Goal: Task Accomplishment & Management: Use online tool/utility

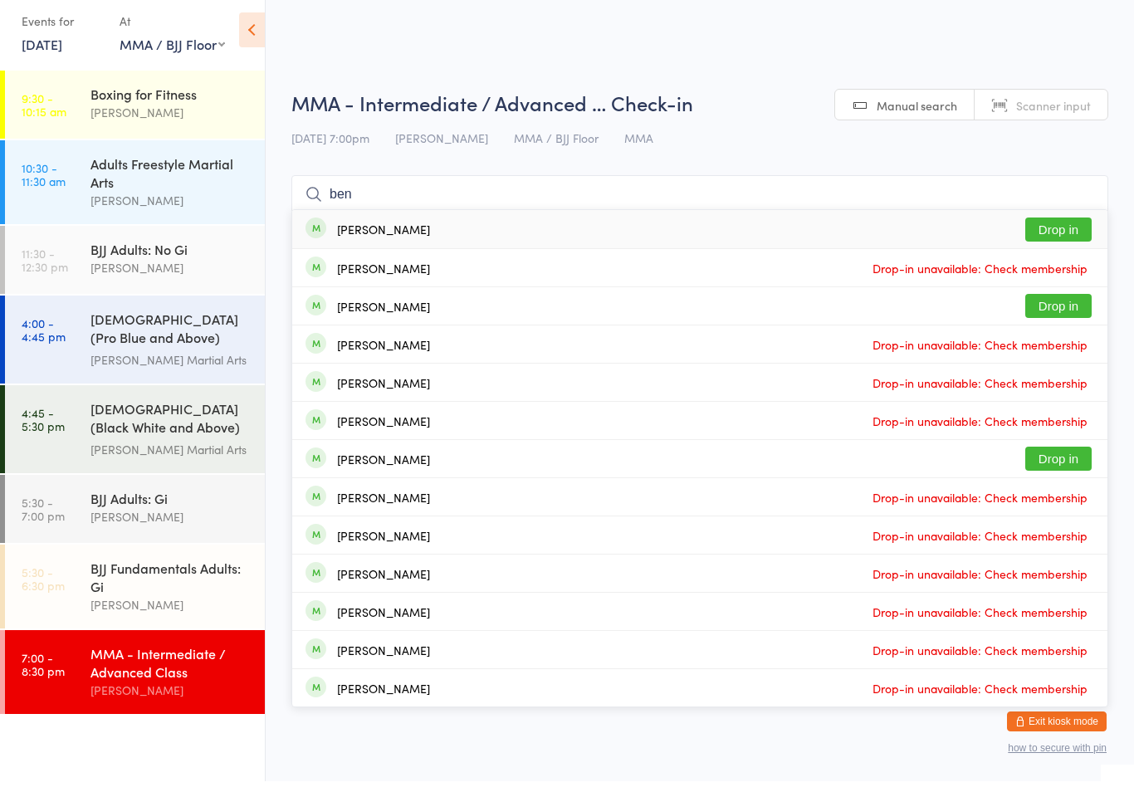
type input "ben"
click at [1057, 312] on button "Drop in" at bounding box center [1058, 317] width 66 height 24
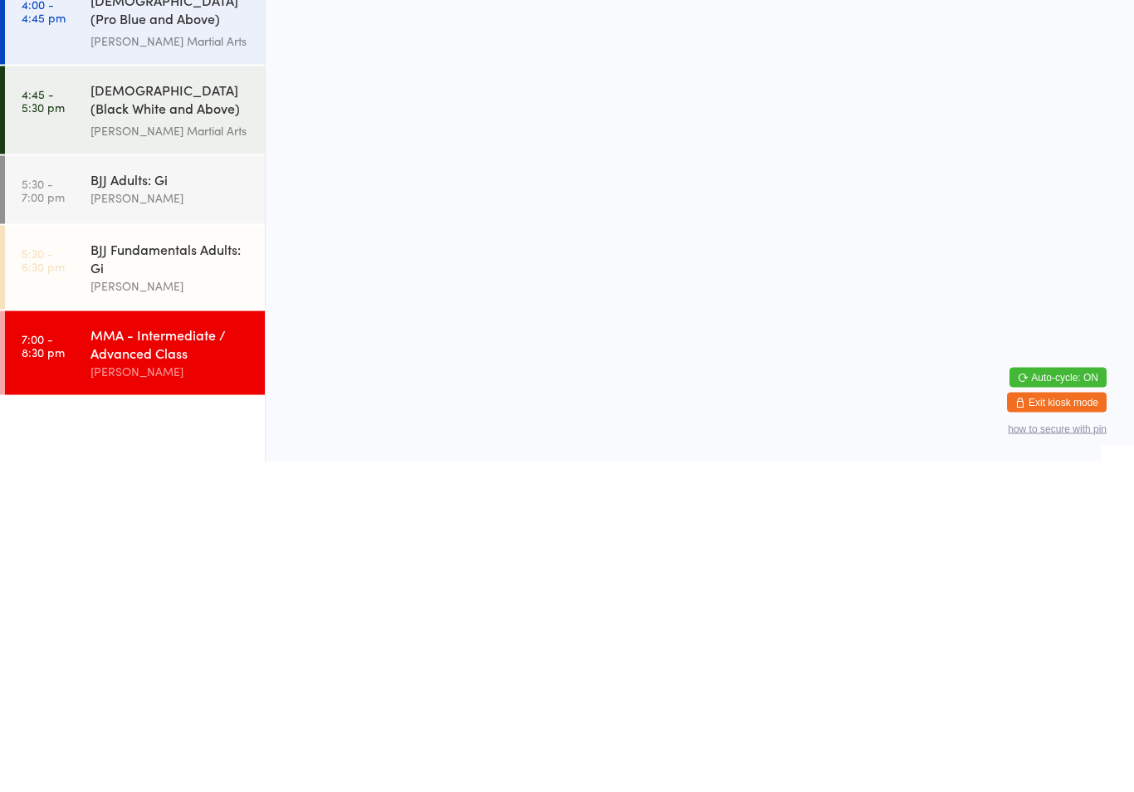
click at [88, 555] on link "5:30 - 6:30 pm BJJ Fundamentals Adults: [PERSON_NAME]" at bounding box center [135, 597] width 260 height 84
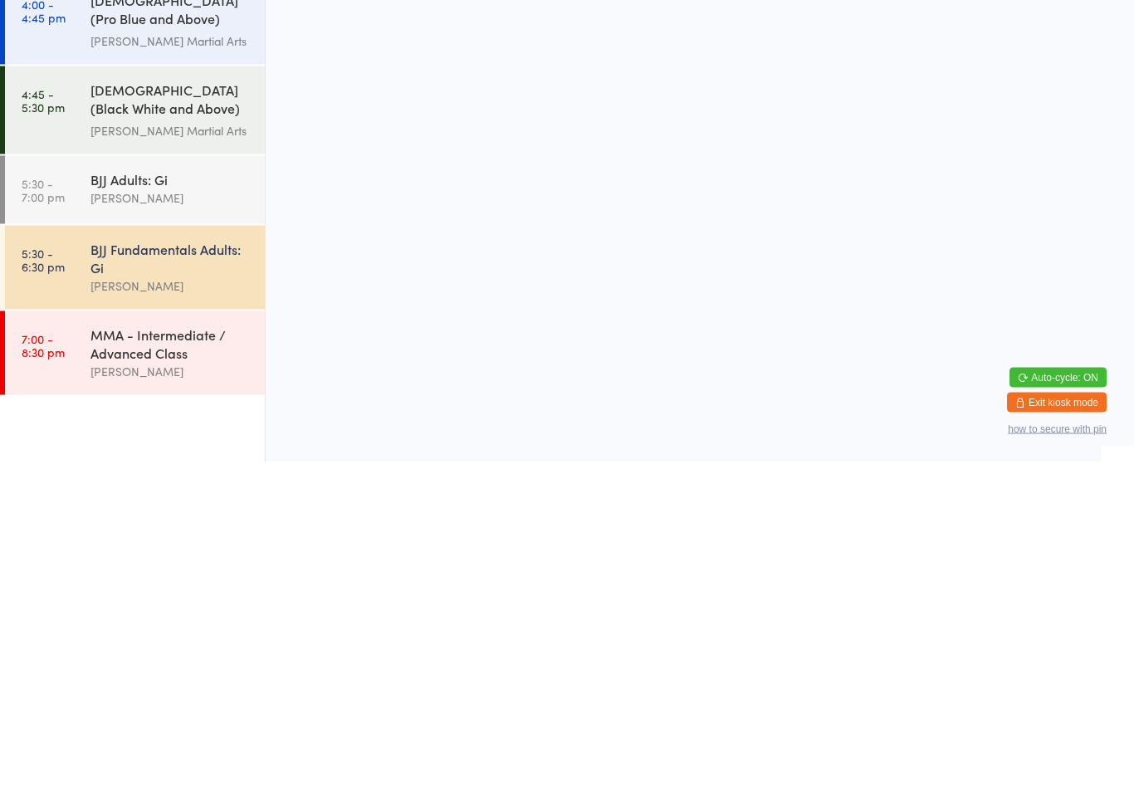
click at [52, 543] on link "5:30 - 7:00 pm BJJ Adults: [PERSON_NAME]" at bounding box center [135, 520] width 260 height 68
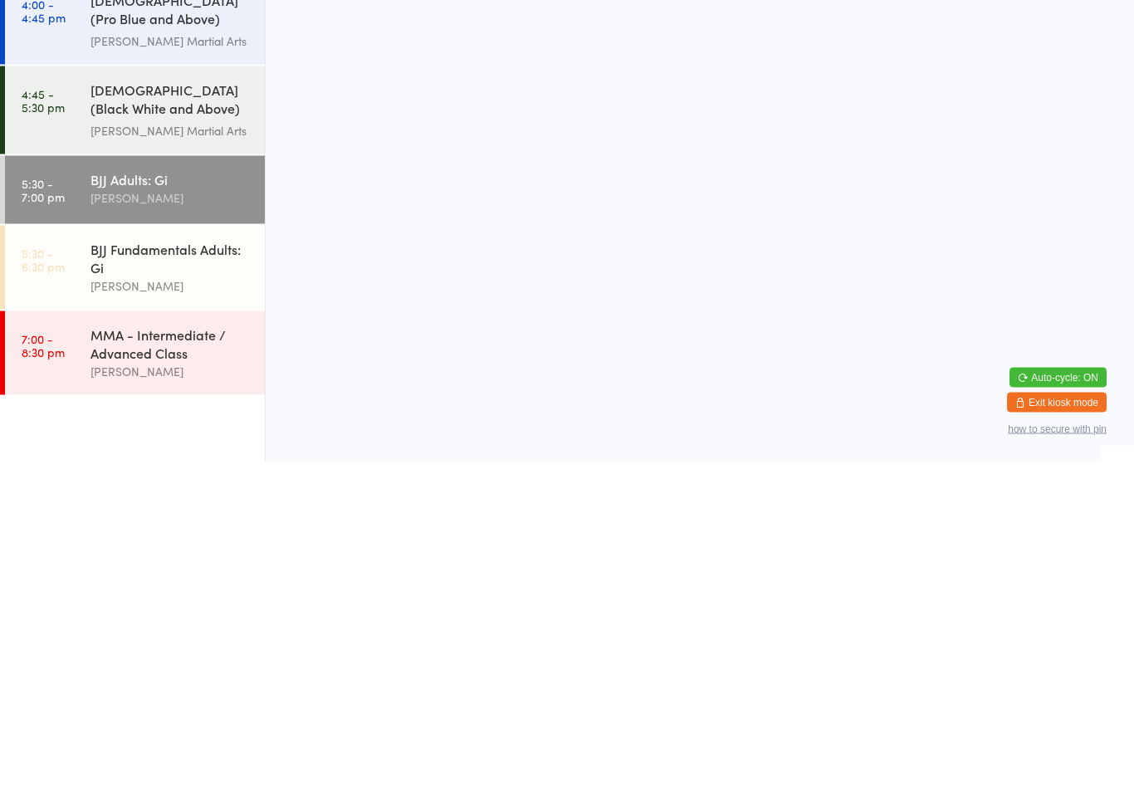
click at [396, 203] on input "search" at bounding box center [699, 205] width 817 height 38
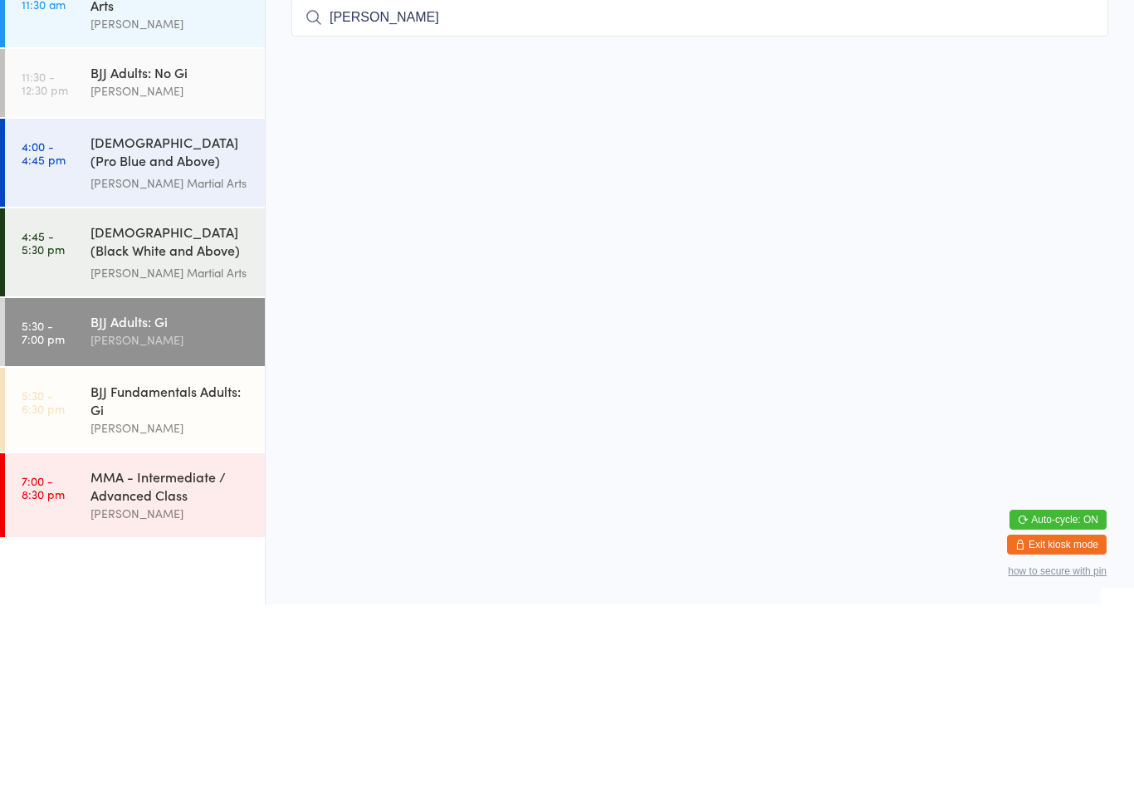
type input "[PERSON_NAME]"
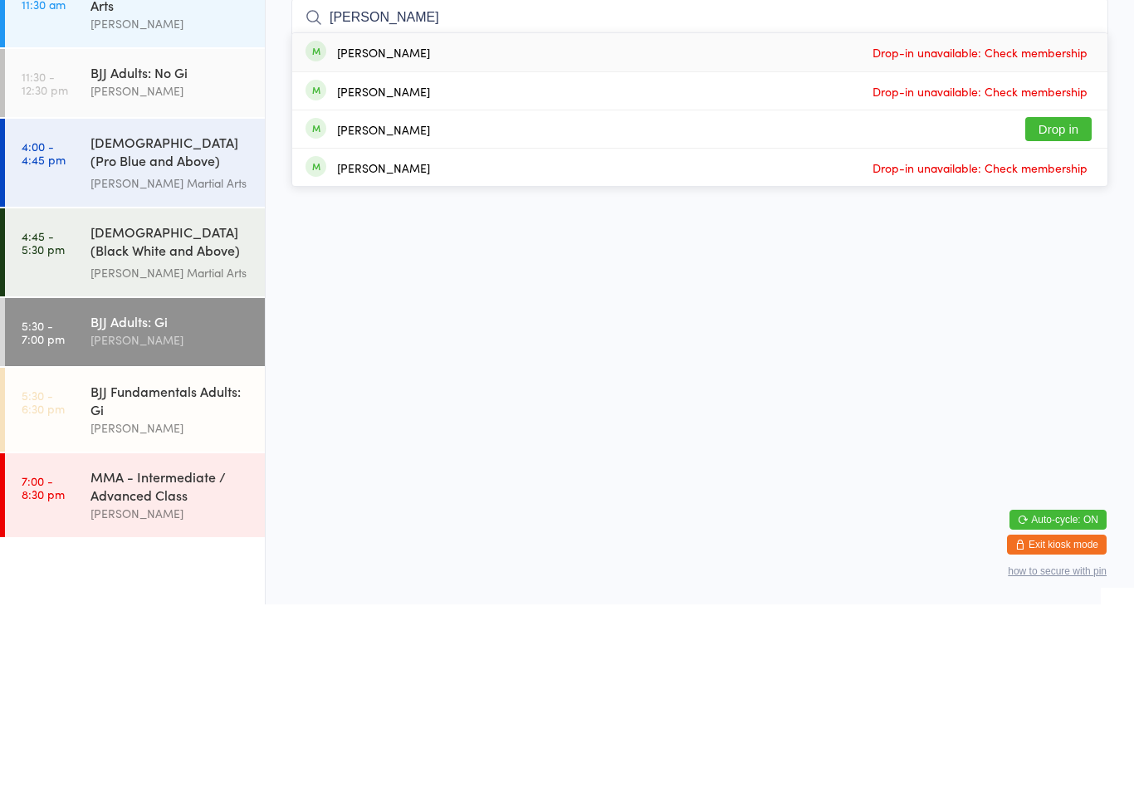
click at [1077, 305] on button "Drop in" at bounding box center [1058, 317] width 66 height 24
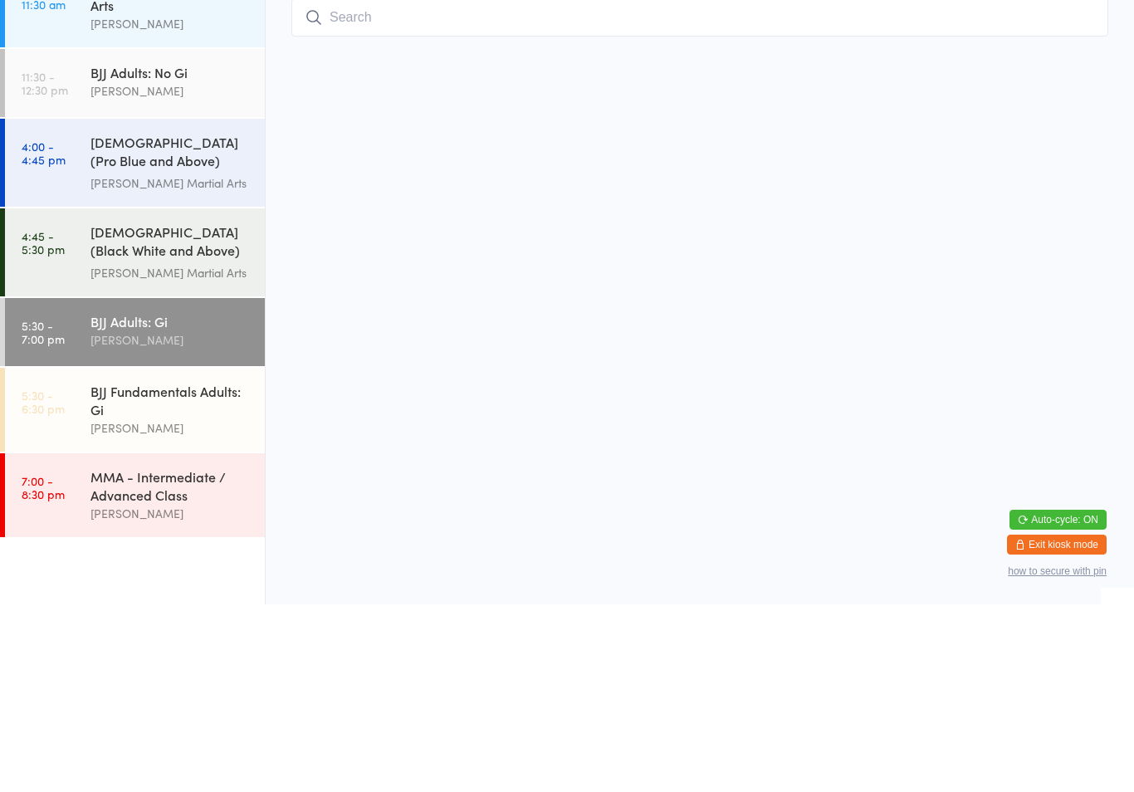
click at [413, 186] on input "search" at bounding box center [699, 205] width 817 height 38
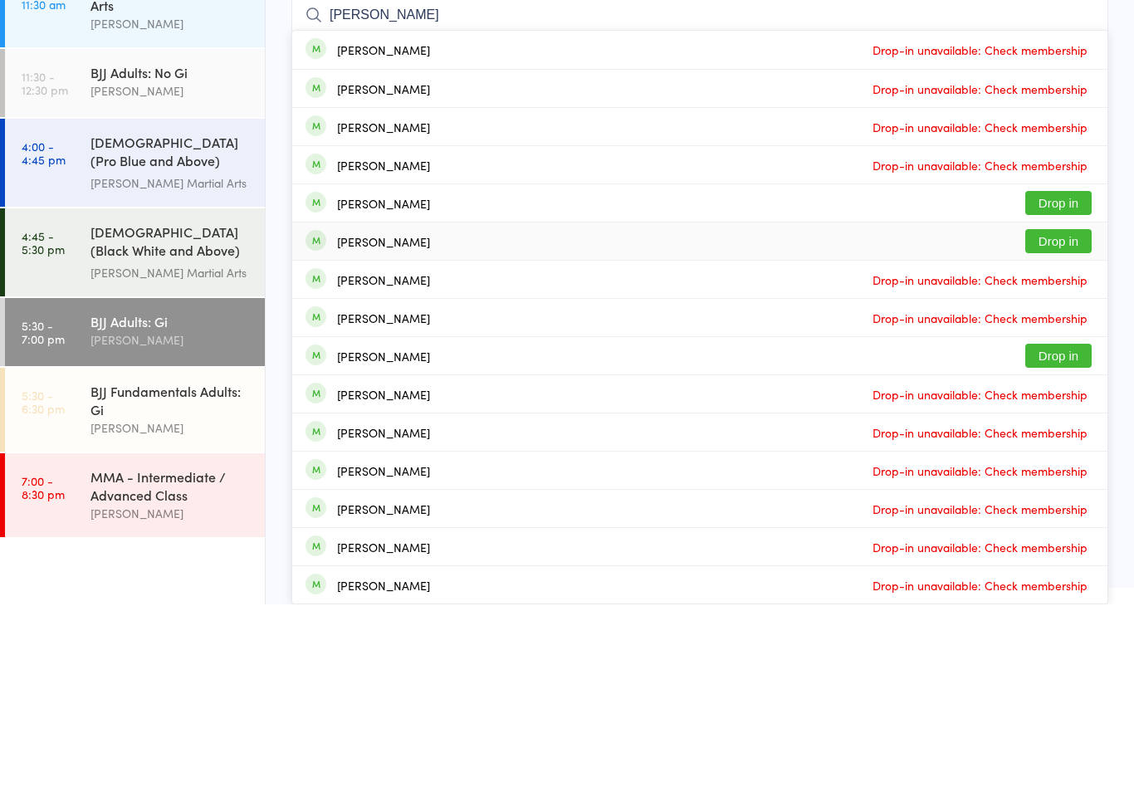
type input "[PERSON_NAME]"
click at [434, 410] on div "[PERSON_NAME] Drop in" at bounding box center [699, 428] width 815 height 37
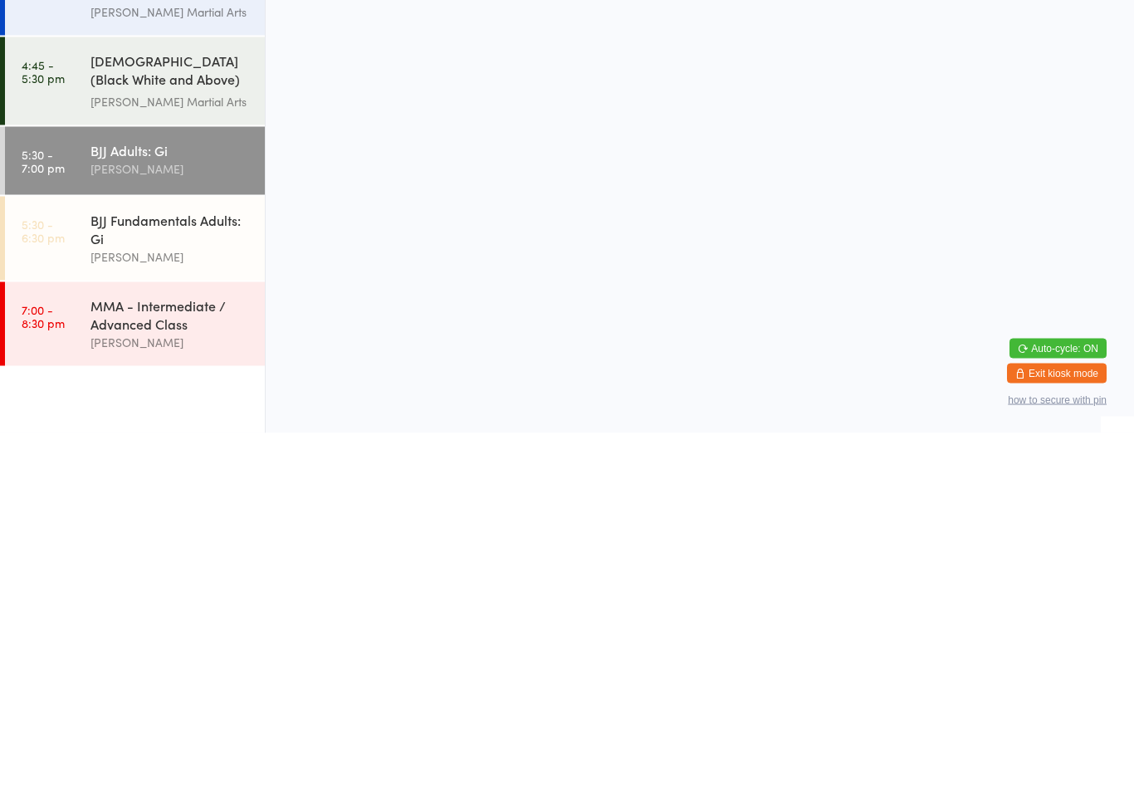
click at [123, 569] on div "BJJ Fundamentals Adults: Gi" at bounding box center [170, 587] width 160 height 37
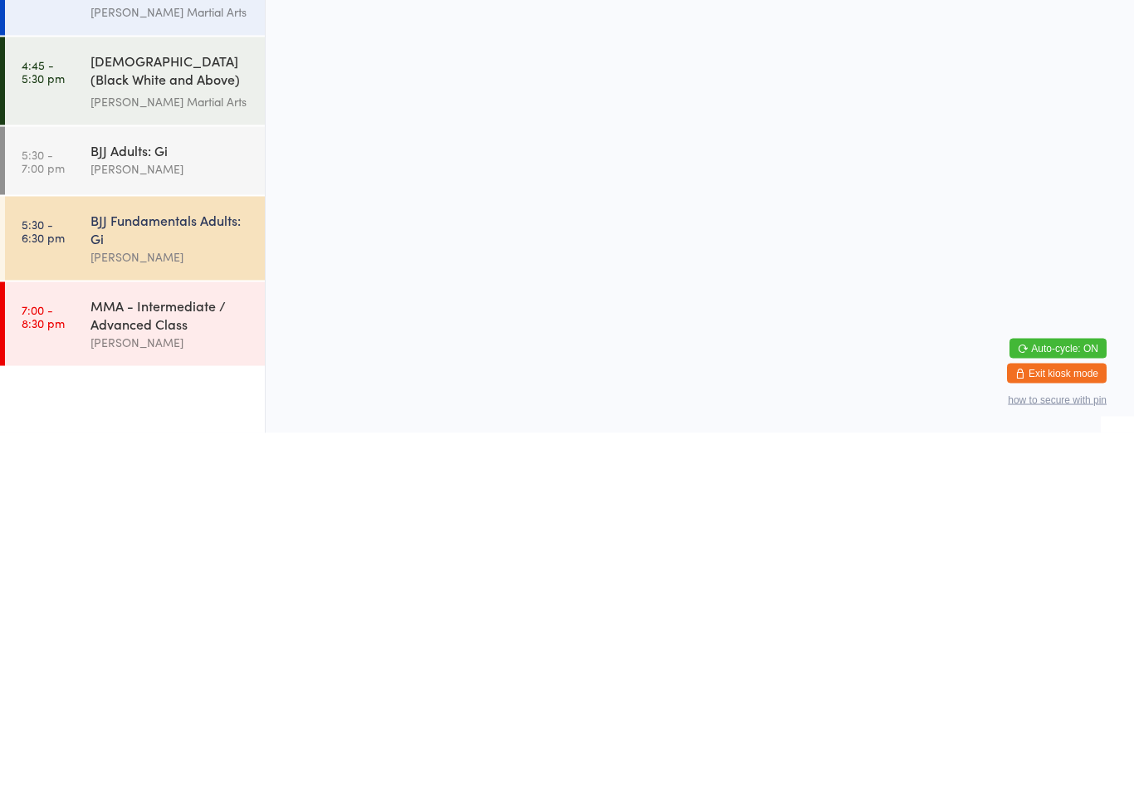
click at [437, 193] on input "search" at bounding box center [699, 205] width 817 height 38
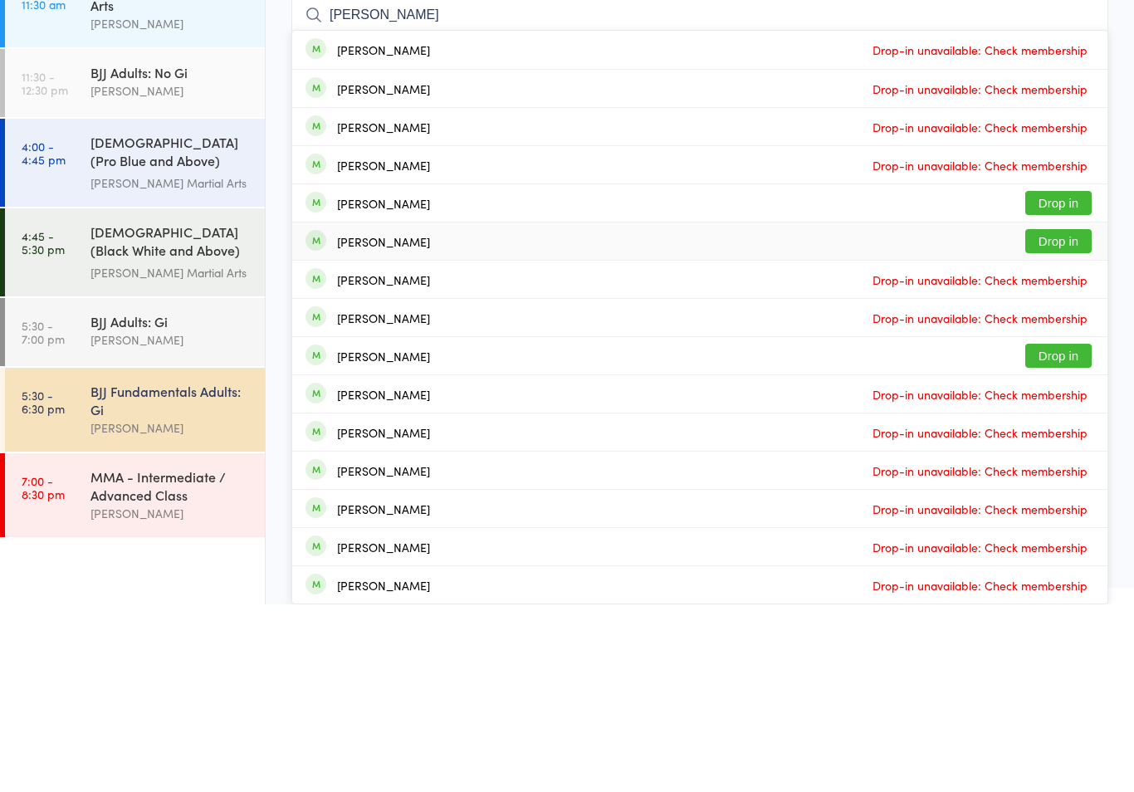
type input "[PERSON_NAME]"
click at [427, 422] on div "[PERSON_NAME]" at bounding box center [383, 428] width 93 height 13
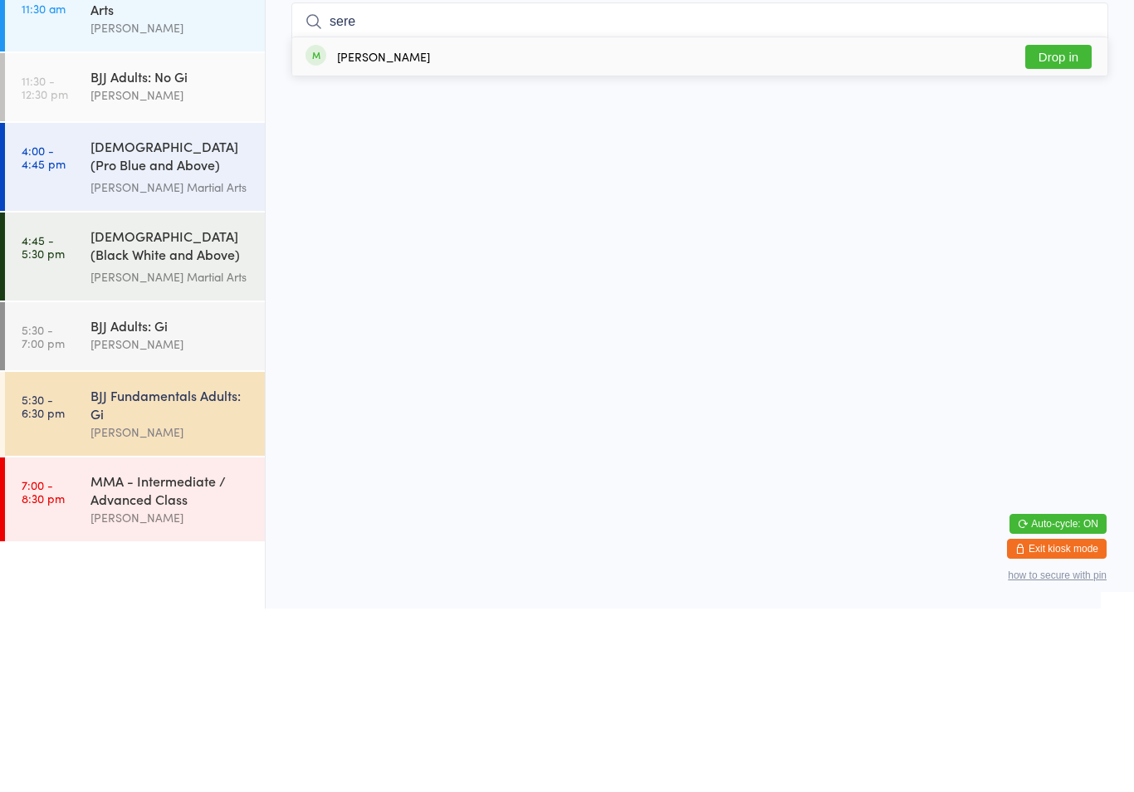
type input "sere"
click at [1067, 228] on button "Drop in" at bounding box center [1058, 240] width 66 height 24
